Goal: Information Seeking & Learning: Learn about a topic

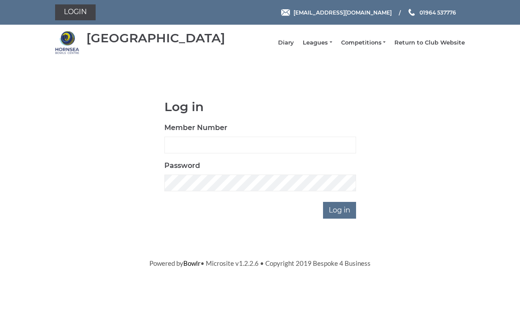
click at [326, 45] on link "Leagues" at bounding box center [317, 43] width 29 height 8
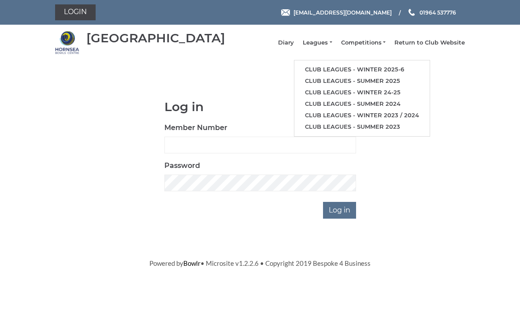
click at [408, 75] on link "Club leagues - Winter 2025-6" at bounding box center [362, 69] width 135 height 11
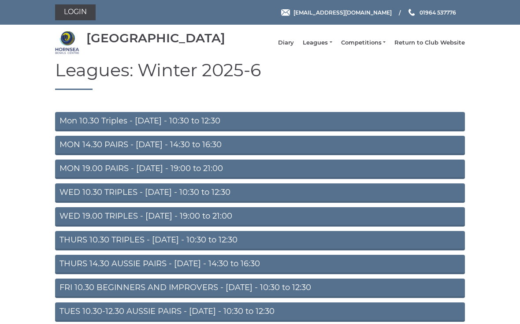
click at [298, 155] on link "MON 14.30 PAIRS - Monday - 14:30 to 16:30" at bounding box center [260, 145] width 410 height 19
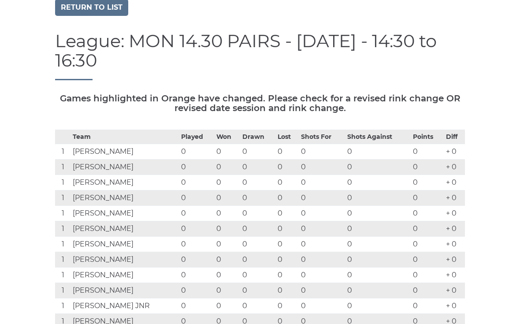
scroll to position [64, 0]
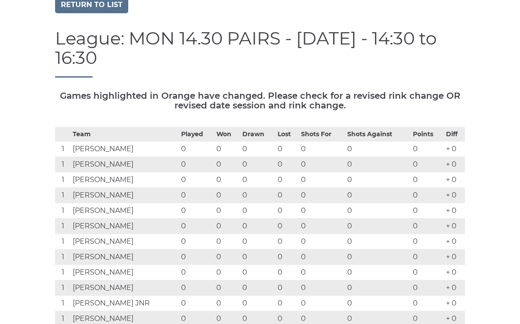
click at [80, 14] on link "Return to list" at bounding box center [91, 5] width 73 height 17
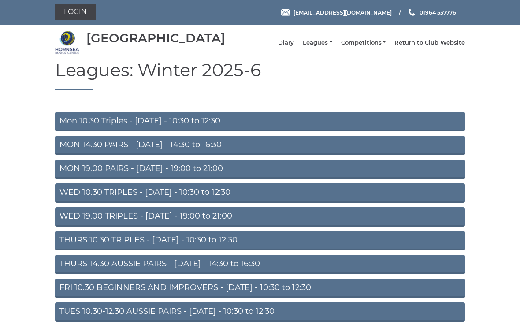
click at [79, 179] on link "MON 19.00 PAIRS - [DATE] - 19:00 to 21:00" at bounding box center [260, 169] width 410 height 19
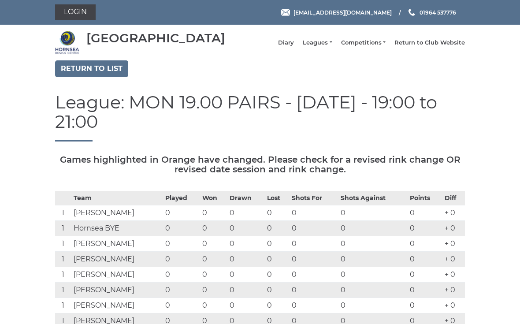
click at [87, 75] on link "Return to list" at bounding box center [91, 68] width 73 height 17
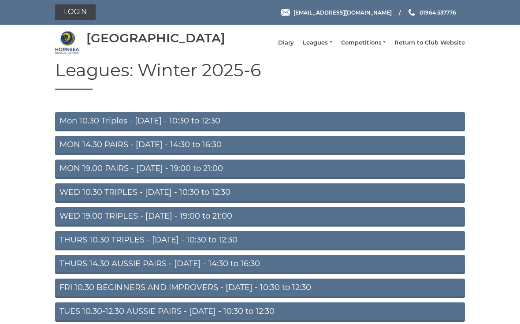
click at [80, 130] on link "Mon 10.30 Triples - [DATE] - 10:30 to 12:30" at bounding box center [260, 121] width 410 height 19
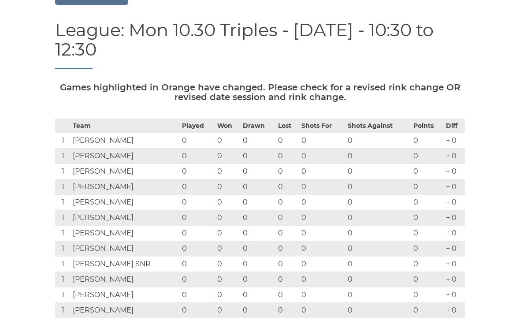
scroll to position [72, 0]
